Goal: Navigation & Orientation: Find specific page/section

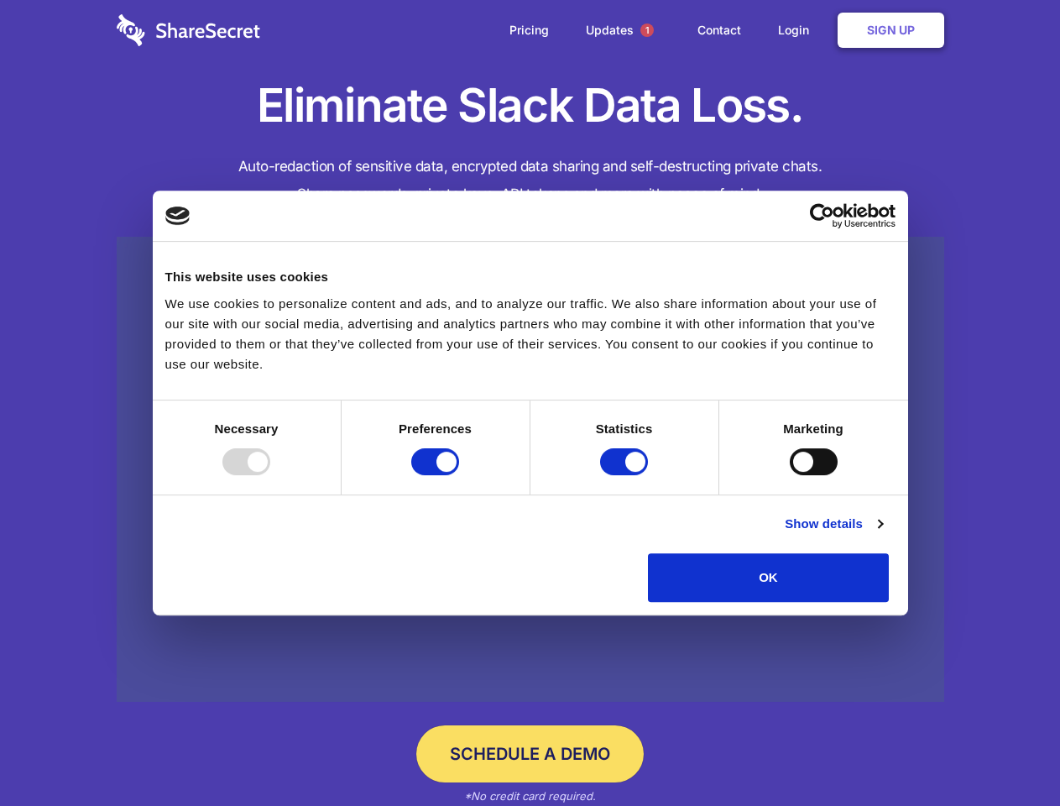
click at [270, 475] on div at bounding box center [246, 461] width 48 height 27
click at [459, 475] on input "Preferences" at bounding box center [435, 461] width 48 height 27
checkbox input "false"
click at [626, 475] on input "Statistics" at bounding box center [624, 461] width 48 height 27
checkbox input "false"
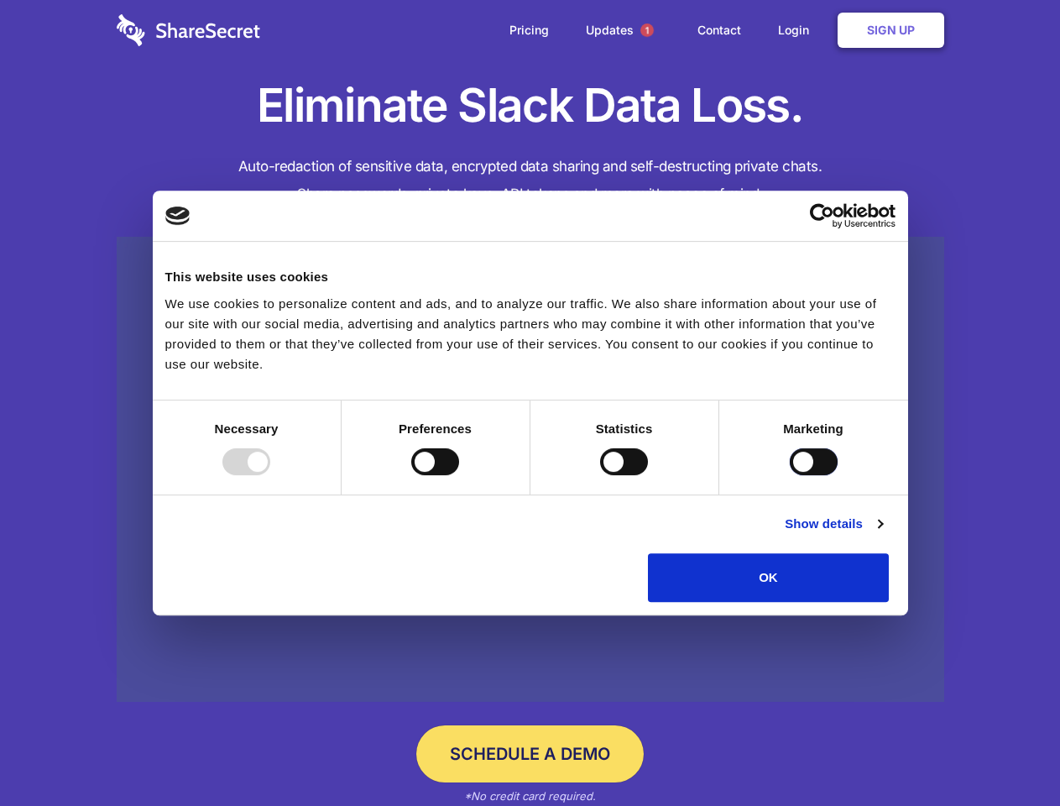
click at [790, 475] on input "Marketing" at bounding box center [814, 461] width 48 height 27
checkbox input "true"
click at [882, 534] on link "Show details" at bounding box center [833, 524] width 97 height 20
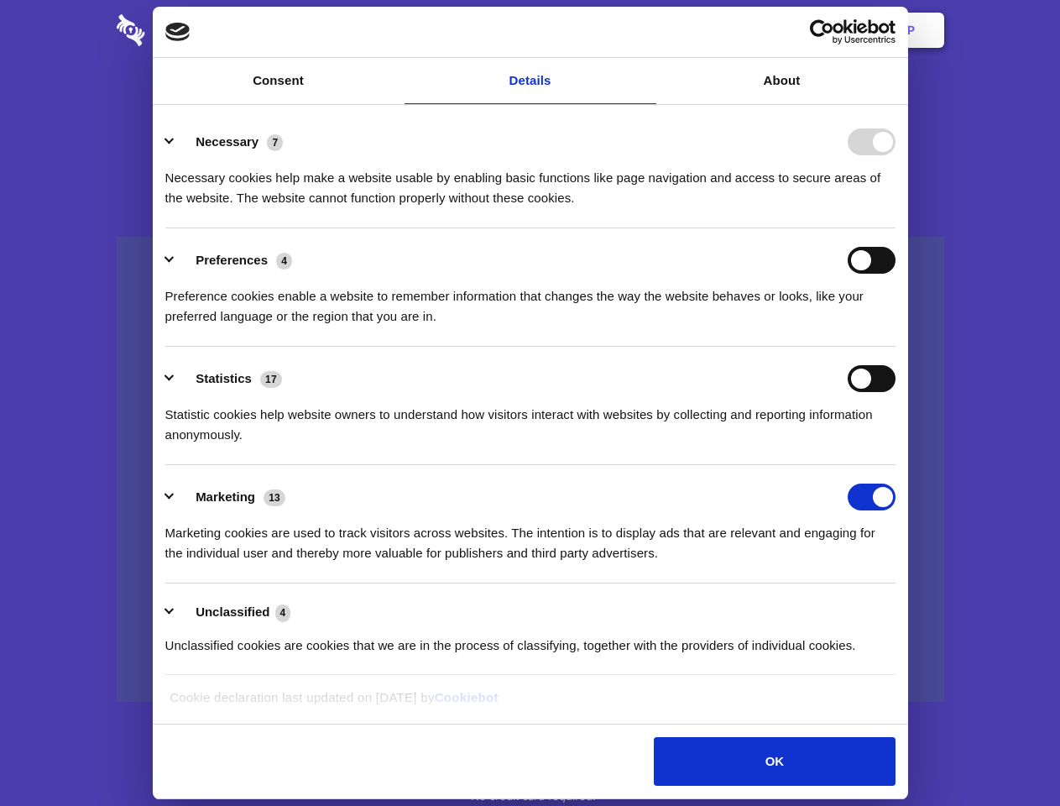
click at [896, 228] on li "Necessary 7 Necessary cookies help make a website usable by enabling basic func…" at bounding box center [530, 169] width 730 height 118
click at [646, 30] on span "1" at bounding box center [647, 30] width 13 height 13
